Goal: Obtain resource: Download file/media

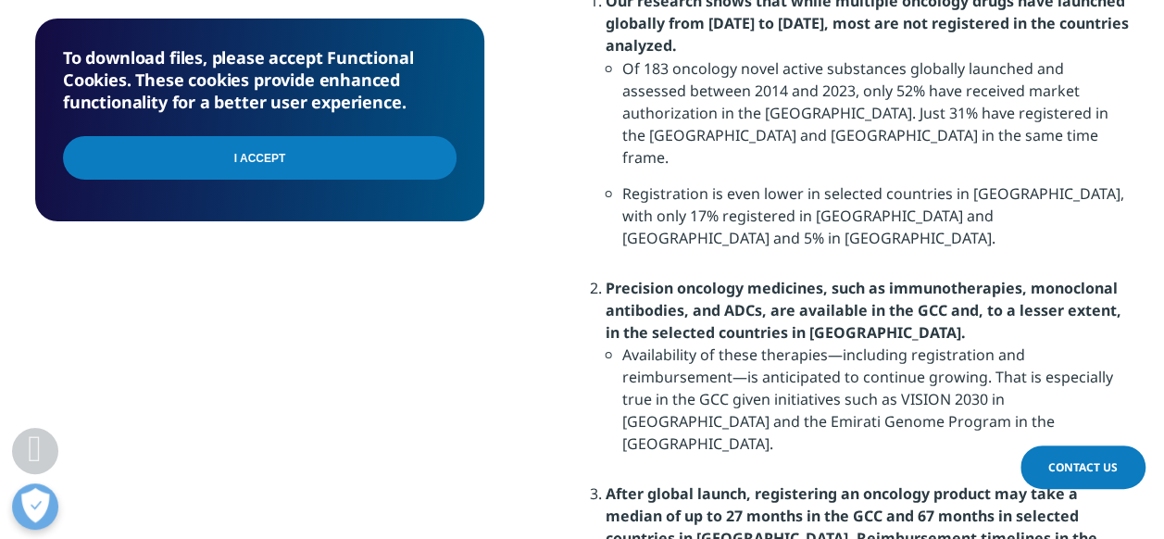
scroll to position [1696, 0]
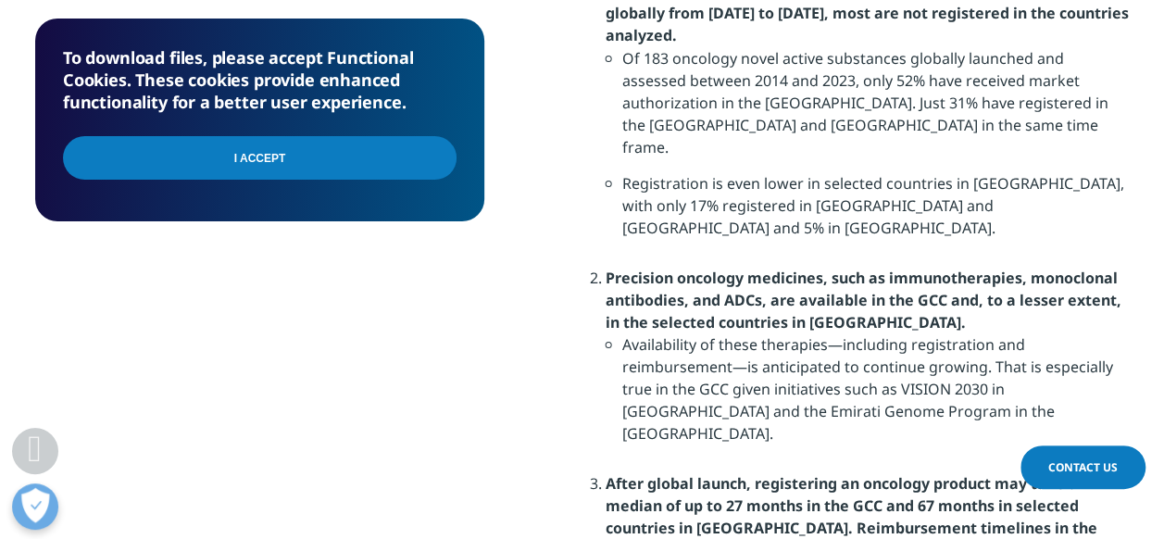
click at [378, 156] on input "I Accept" at bounding box center [260, 158] width 394 height 44
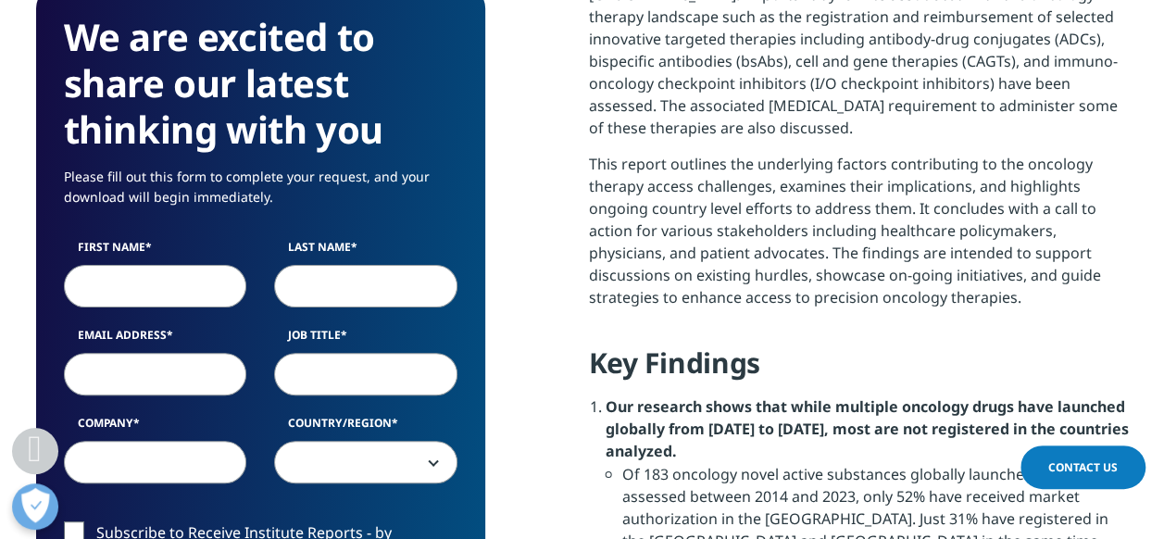
scroll to position [1285, 0]
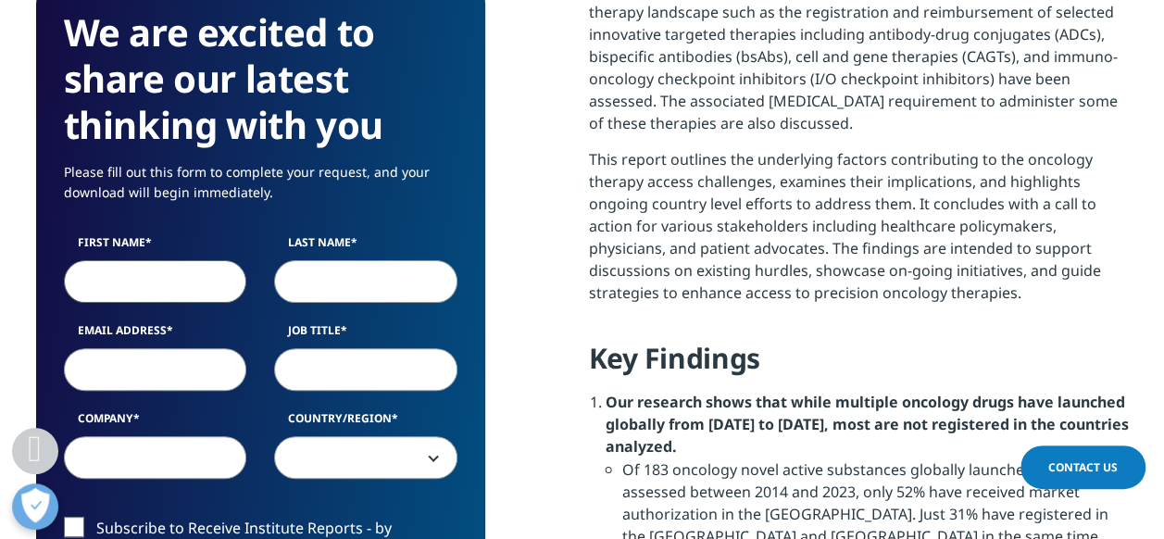
click at [181, 271] on input "First Name" at bounding box center [155, 281] width 183 height 43
type input "plamen"
type input "kolev"
type input "[PERSON_NAME][EMAIL_ADDRESS][DOMAIN_NAME]"
type input "sopharmatrading"
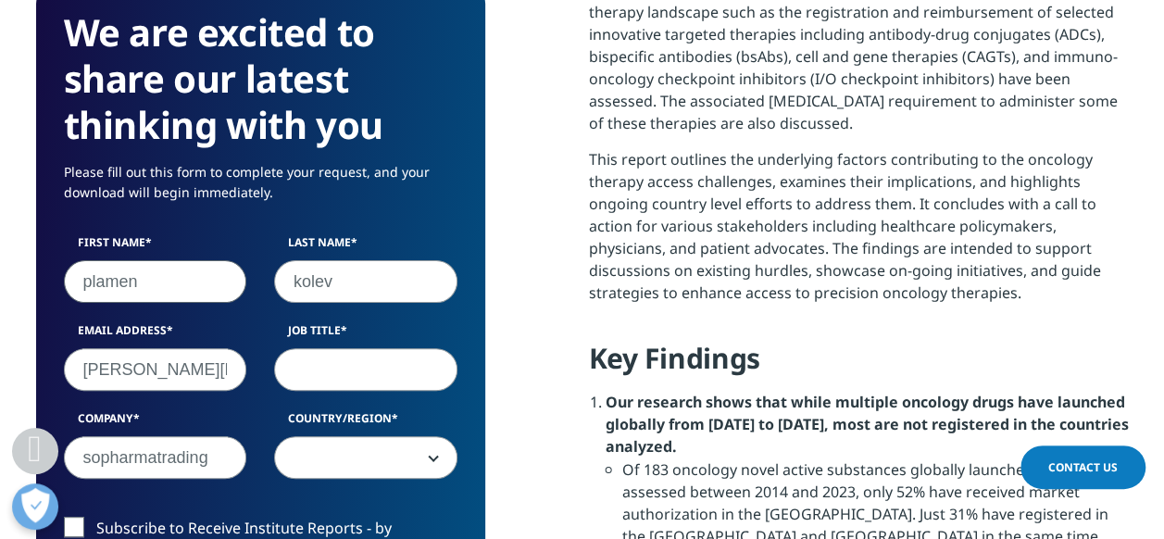
select select "[GEOGRAPHIC_DATA]"
click at [304, 368] on input "Job Title" at bounding box center [365, 369] width 183 height 43
type input "ц"
click at [318, 369] on input "coomercial" at bounding box center [365, 369] width 183 height 43
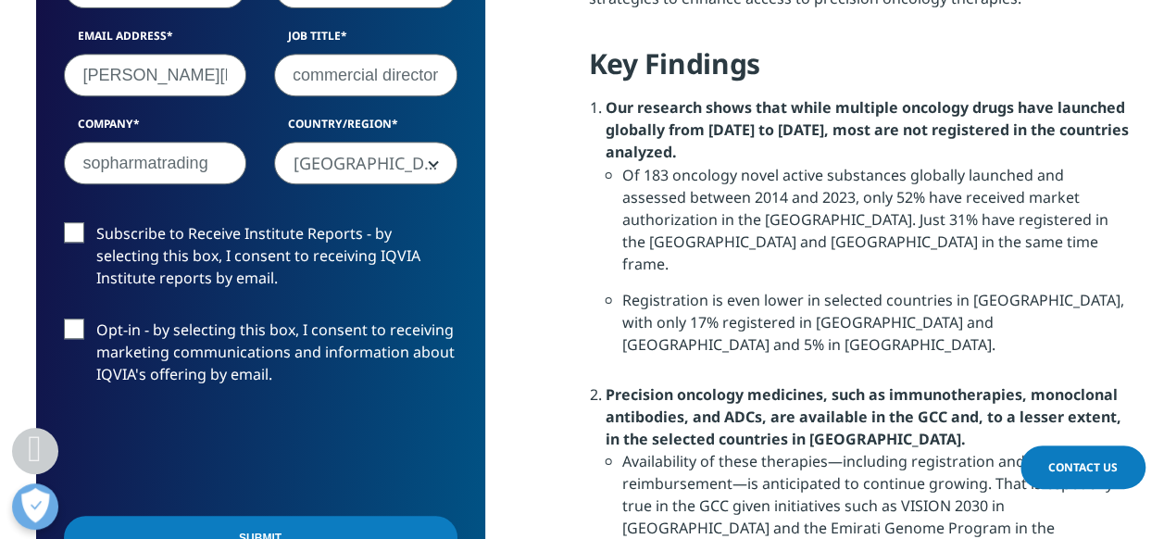
scroll to position [1600, 0]
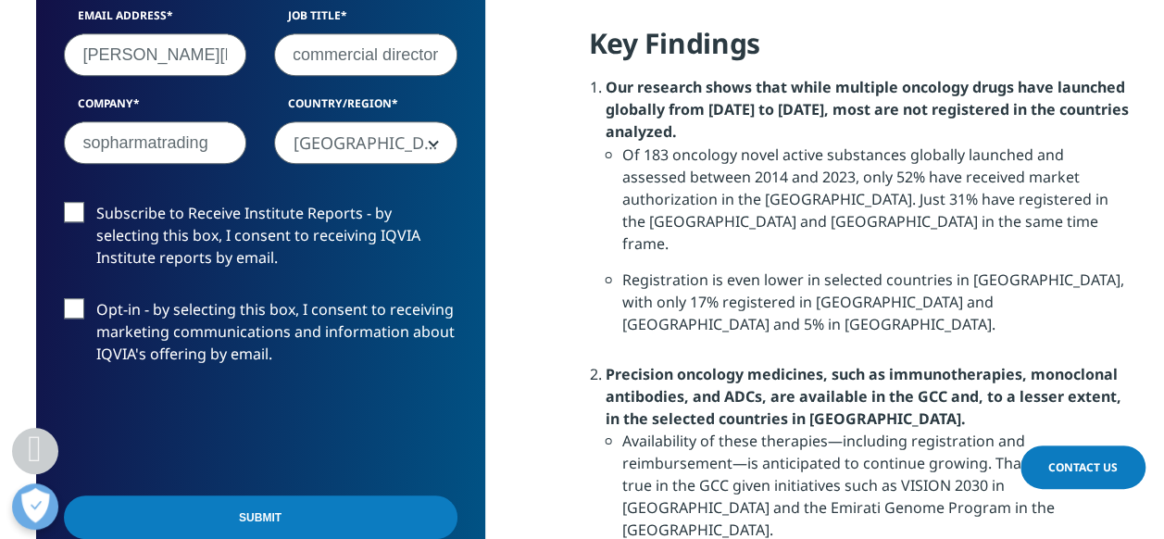
type input "commercial director"
click at [73, 208] on label "Subscribe to Receive Institute Reports - by selecting this box, I consent to re…" at bounding box center [261, 240] width 394 height 77
click at [96, 202] on input "Subscribe to Receive Institute Reports - by selecting this box, I consent to re…" at bounding box center [96, 202] width 0 height 0
click at [381, 509] on input "Submit" at bounding box center [261, 517] width 394 height 44
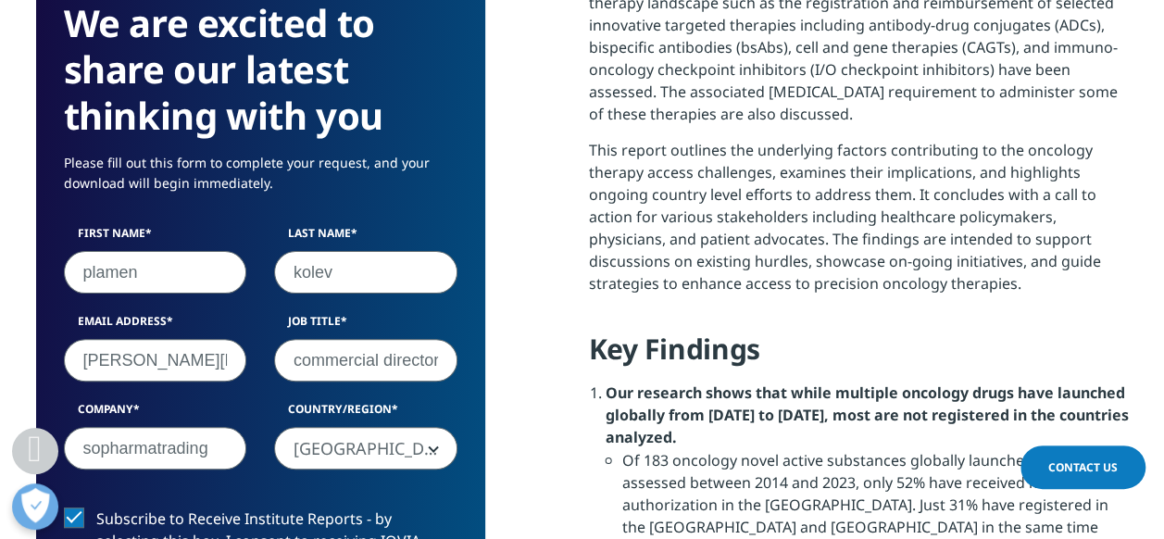
scroll to position [136, 448]
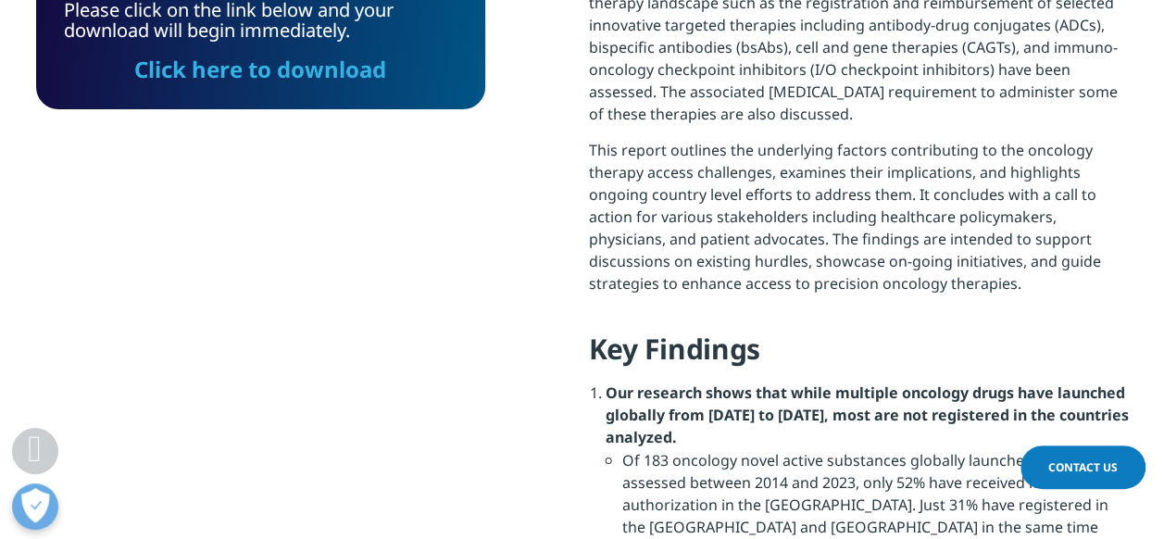
click at [213, 72] on link "Click here to download" at bounding box center [260, 69] width 252 height 31
